Goal: Check status: Check status

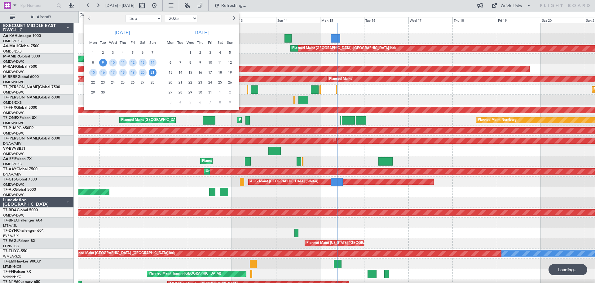
select select "9"
select select "2025"
click at [88, 16] on button "Previous month" at bounding box center [89, 18] width 7 height 10
select select "8"
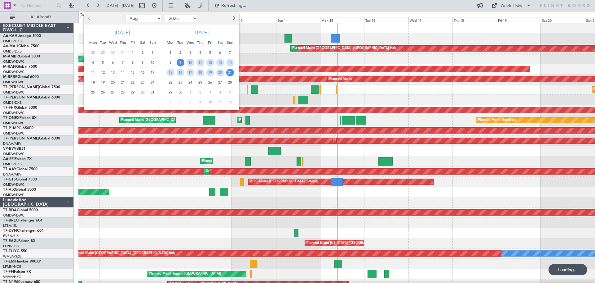
click at [153, 89] on span "31" at bounding box center [153, 92] width 8 height 8
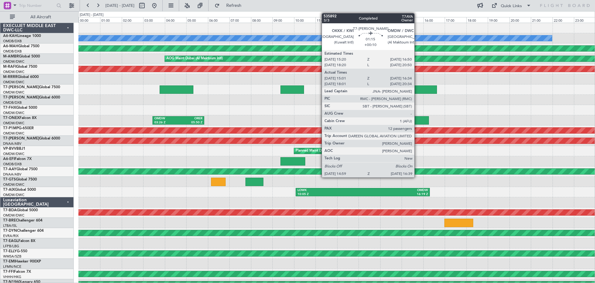
click at [417, 89] on div at bounding box center [419, 89] width 36 height 8
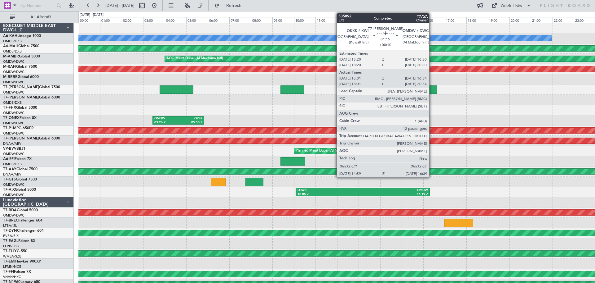
click at [432, 87] on div at bounding box center [419, 89] width 36 height 8
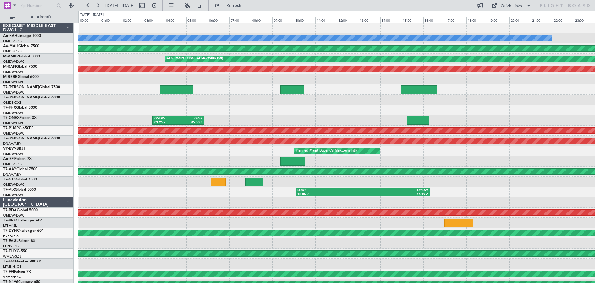
click at [294, 89] on div at bounding box center [293, 89] width 24 height 8
